Goal: Task Accomplishment & Management: Use online tool/utility

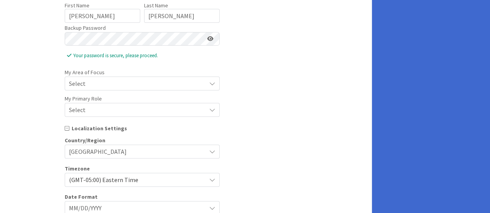
scroll to position [102, 0]
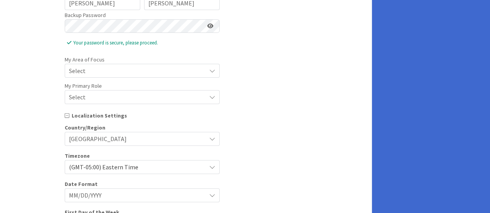
click at [213, 68] on icon at bounding box center [212, 71] width 6 height 6
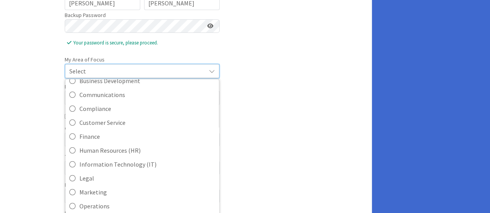
scroll to position [45, 0]
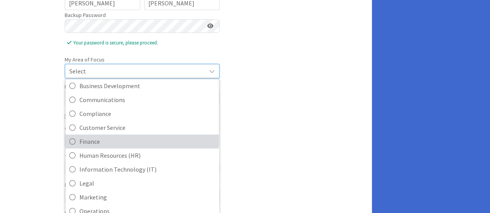
drag, startPoint x: 184, startPoint y: 137, endPoint x: 134, endPoint y: 137, distance: 50.7
click at [134, 137] on span "Finance" at bounding box center [147, 142] width 136 height 12
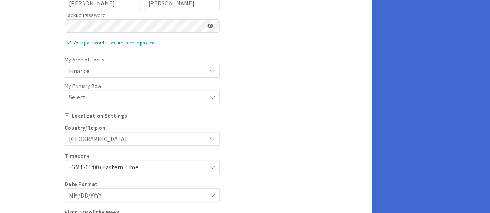
click at [210, 72] on icon at bounding box center [212, 71] width 6 height 6
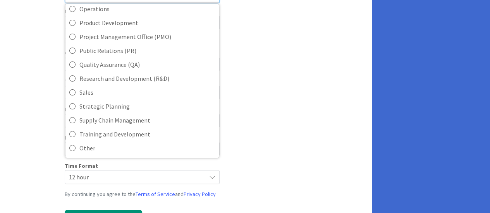
scroll to position [182, 0]
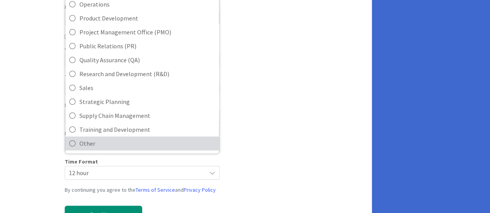
click at [166, 145] on span "Other" at bounding box center [147, 144] width 136 height 12
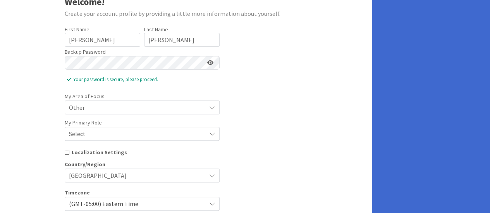
scroll to position [66, 0]
click at [211, 132] on icon at bounding box center [212, 133] width 6 height 6
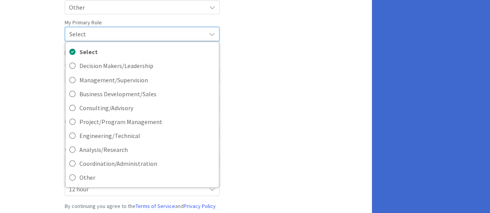
scroll to position [166, 0]
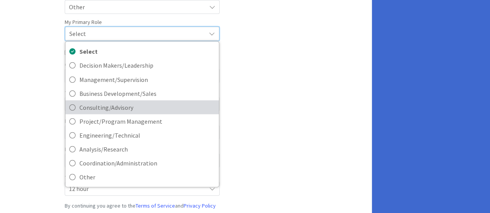
click at [70, 105] on icon at bounding box center [72, 107] width 6 height 12
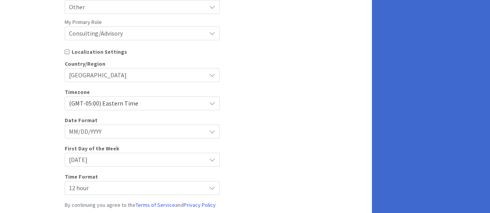
scroll to position [211, 0]
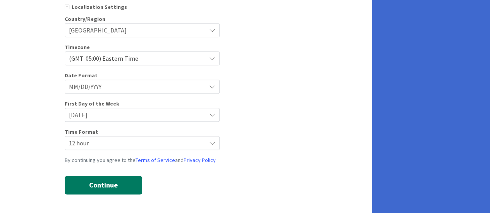
click at [113, 183] on button "Continue" at bounding box center [103, 185] width 77 height 19
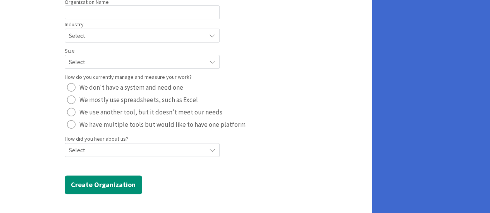
scroll to position [0, 0]
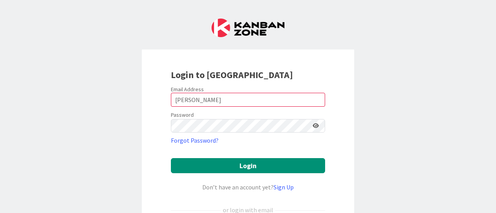
click at [312, 125] on icon at bounding box center [315, 125] width 6 height 5
click at [312, 125] on icon at bounding box center [315, 125] width 7 height 5
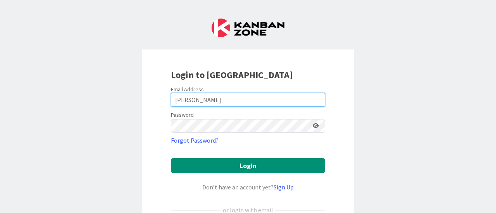
click at [226, 100] on input "[PERSON_NAME]" at bounding box center [248, 100] width 154 height 14
type input "T"
type input "[PERSON_NAME][EMAIL_ADDRESS][PERSON_NAME][DOMAIN_NAME]"
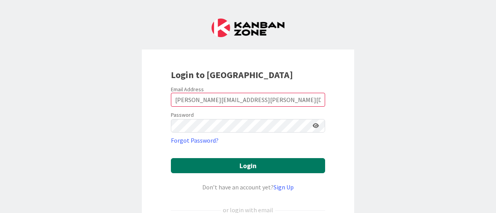
click at [187, 164] on button "Login" at bounding box center [248, 165] width 154 height 15
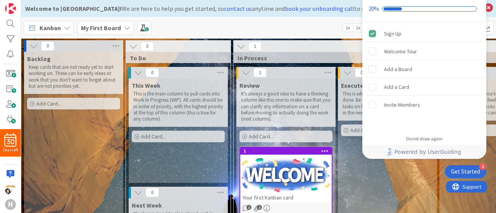
click at [362, 169] on div "Execute This is where you actually get the work done. Be sure to complete all t…" at bounding box center [387, 191] width 99 height 225
click at [466, 172] on div "Get Started" at bounding box center [465, 172] width 29 height 8
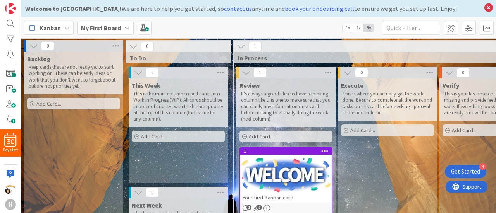
click at [66, 25] on icon at bounding box center [67, 28] width 6 height 6
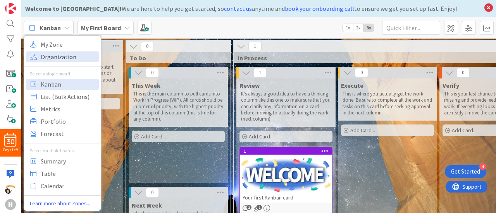
click at [60, 55] on span "Organization" at bounding box center [69, 57] width 56 height 12
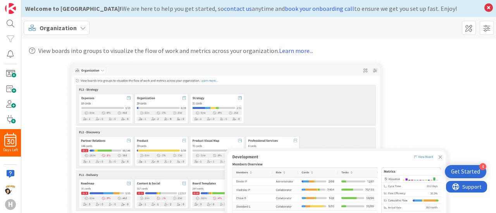
click at [80, 27] on icon at bounding box center [83, 28] width 6 height 6
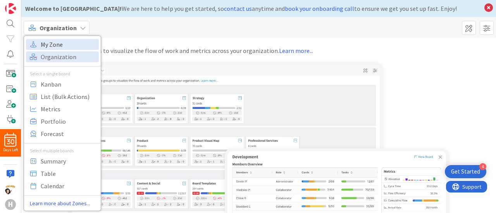
click at [60, 45] on span "My Zone" at bounding box center [69, 45] width 56 height 12
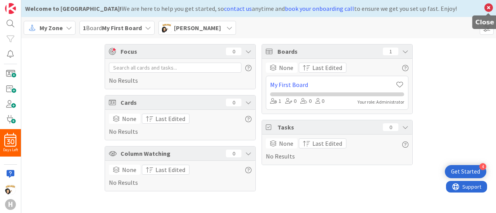
click at [487, 7] on icon at bounding box center [488, 7] width 10 height 11
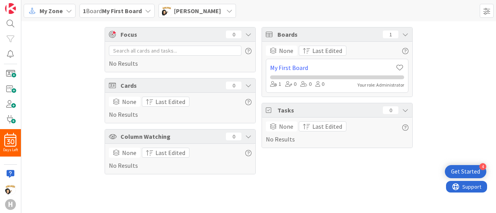
click at [148, 13] on icon at bounding box center [148, 11] width 6 height 6
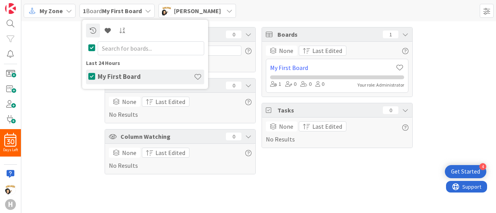
click at [62, 45] on div "Focus 0 No Results Cards 0 None Last Edited No Results Column Watching 0 None L…" at bounding box center [258, 100] width 474 height 159
